Goal: Task Accomplishment & Management: Use online tool/utility

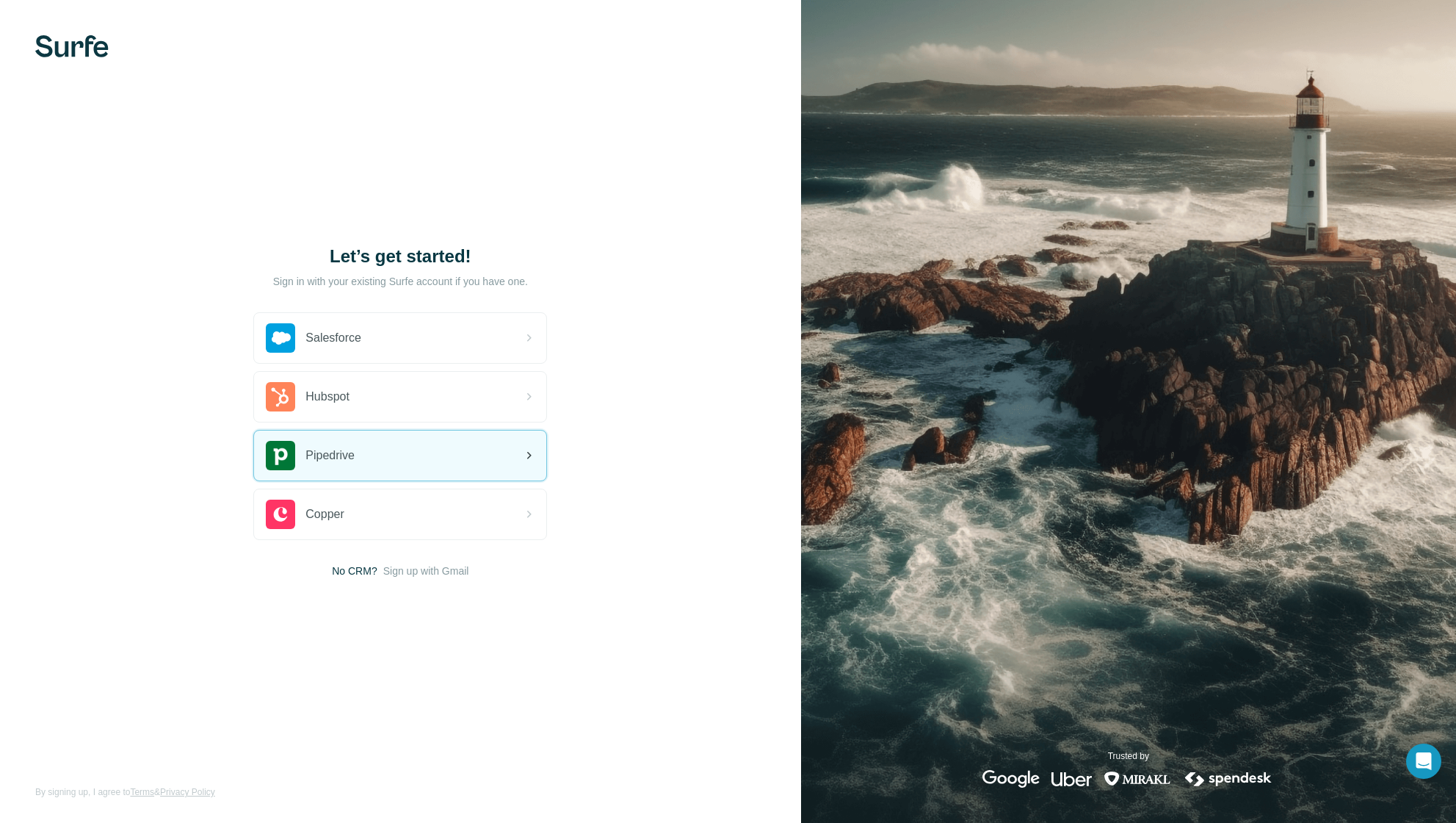
click at [382, 455] on div "Pipedrive" at bounding box center [400, 456] width 292 height 50
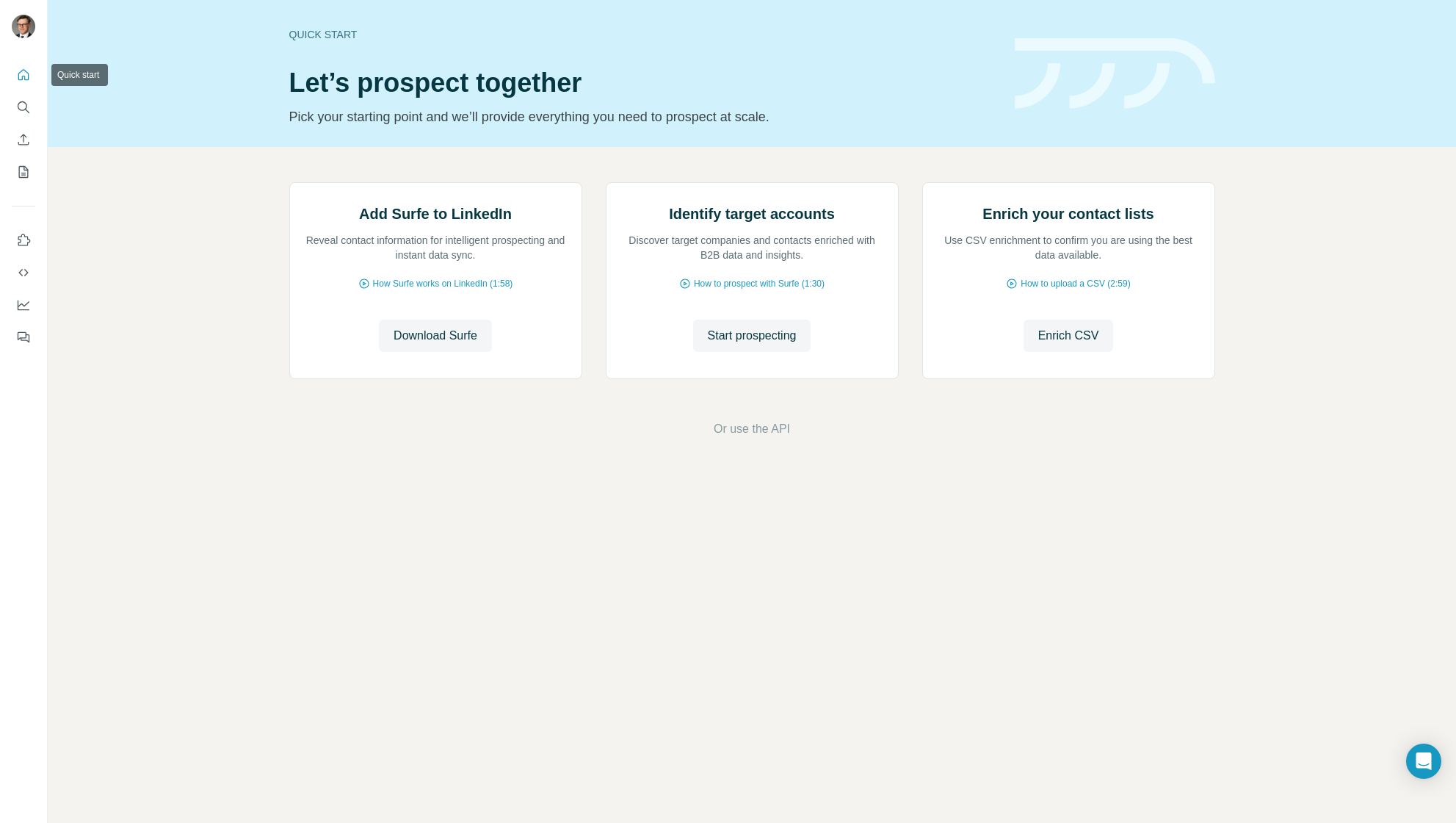
click at [21, 70] on icon "Quick start" at bounding box center [23, 75] width 15 height 15
click at [26, 236] on icon "Use Surfe on LinkedIn" at bounding box center [24, 240] width 13 height 12
